Goal: Information Seeking & Learning: Learn about a topic

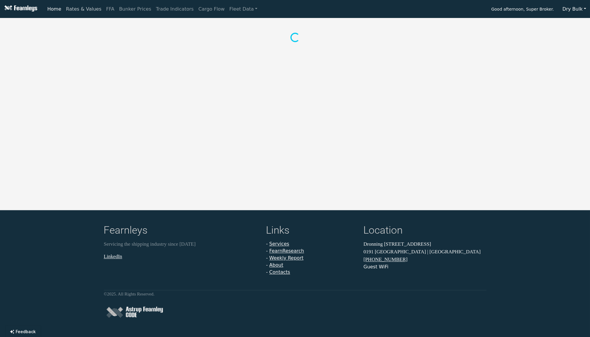
click at [89, 10] on link "Rates & Values" at bounding box center [84, 9] width 40 height 12
click at [150, 24] on button "Supramax/Ultramax" at bounding box center [169, 26] width 58 height 12
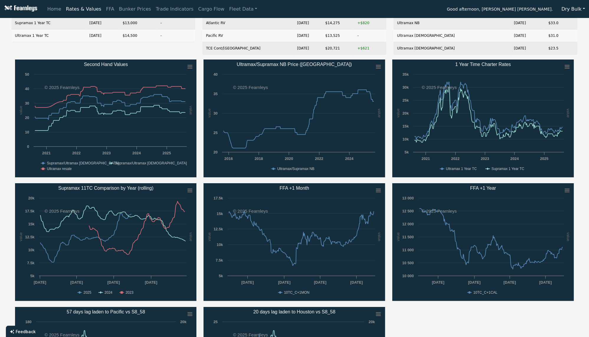
scroll to position [39, 0]
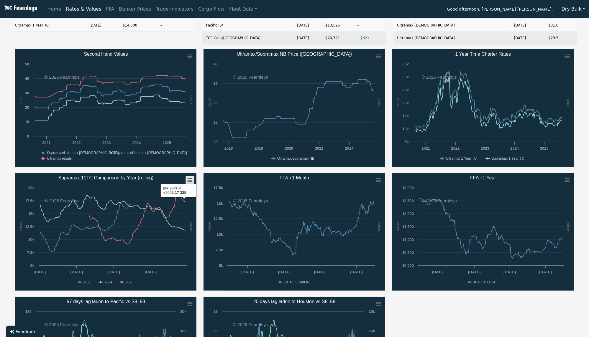
click at [188, 180] on icon "Supramax 11TC Comparison by Year (rolling)" at bounding box center [190, 180] width 4 height 3
click at [168, 191] on li "Download PNG image" at bounding box center [170, 191] width 41 height 8
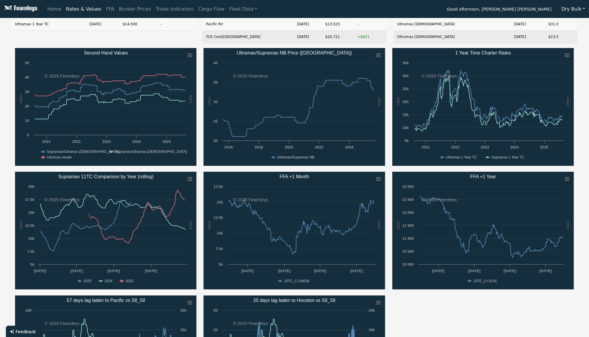
scroll to position [0, 0]
